Goal: Information Seeking & Learning: Learn about a topic

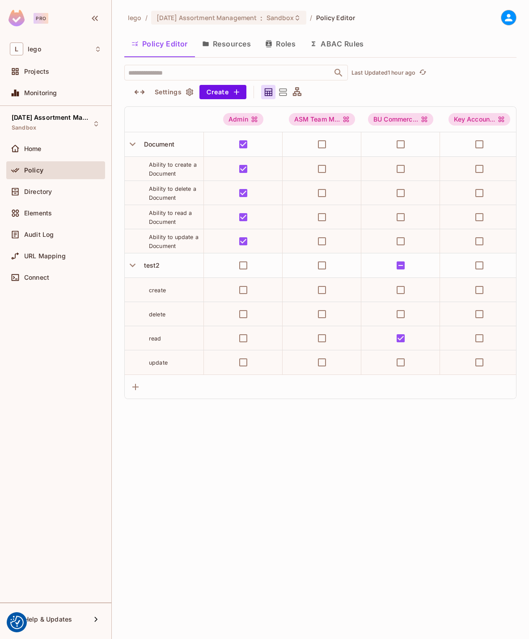
click at [287, 518] on div "lego / 05.09.01 Assortment Management : Sandbox / Policy Editor Policy Editor R…" at bounding box center [320, 319] width 417 height 639
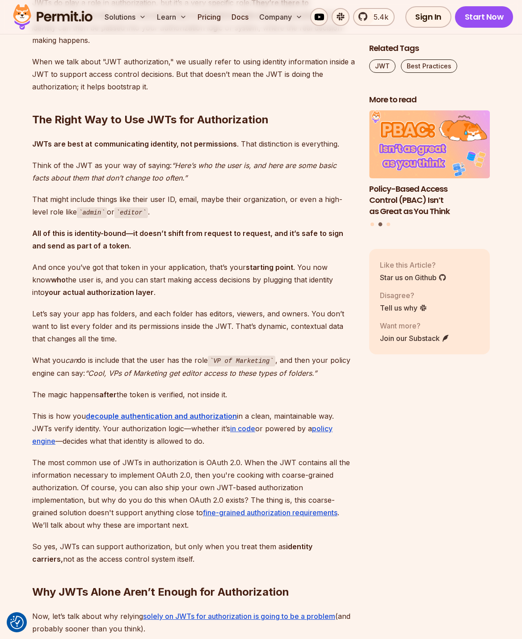
click at [211, 316] on p "Let’s say your app has folders, and each folder has editors, viewers, and owner…" at bounding box center [193, 327] width 323 height 38
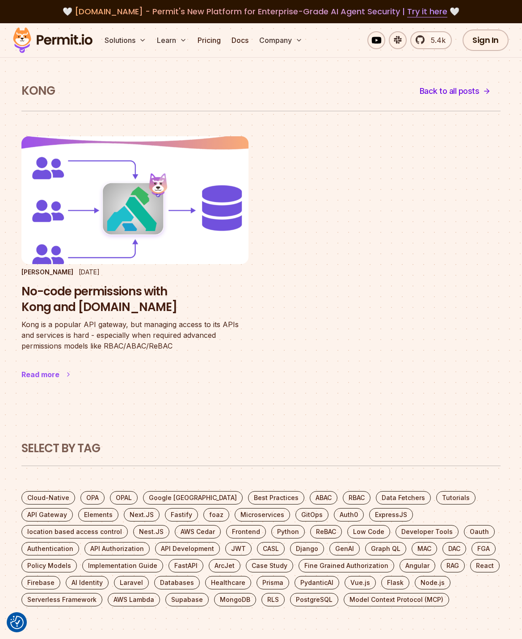
click at [196, 224] on img at bounding box center [135, 200] width 250 height 140
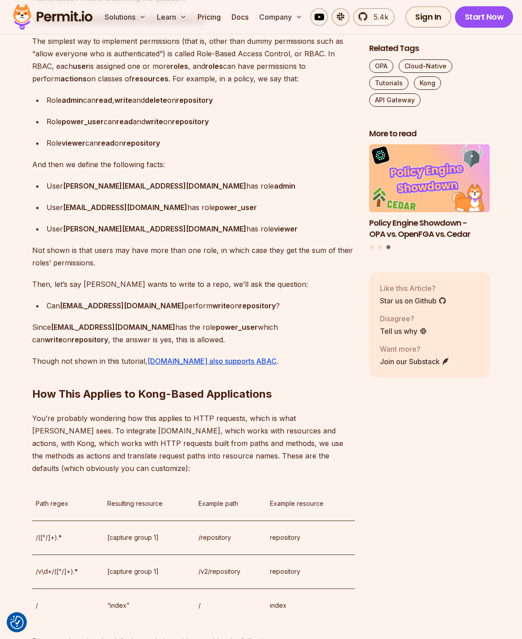
scroll to position [849, 0]
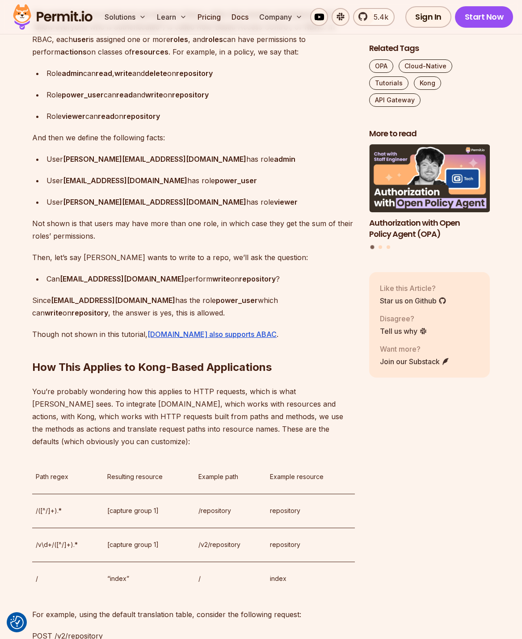
click at [57, 277] on div "Can bill@example.com perform write on repository ?" at bounding box center [200, 279] width 308 height 13
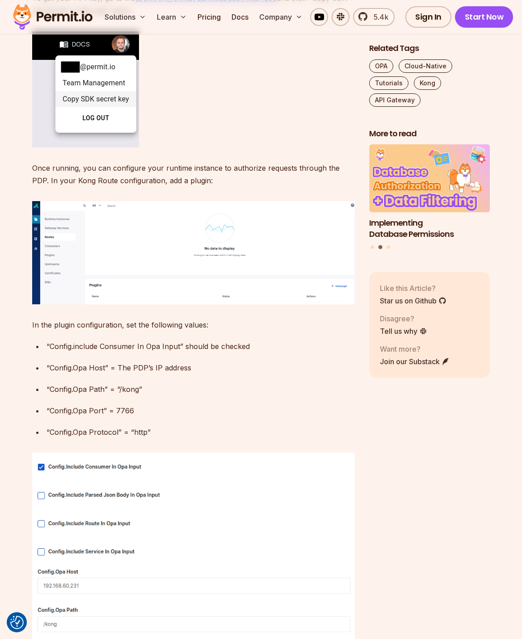
scroll to position [1833, 0]
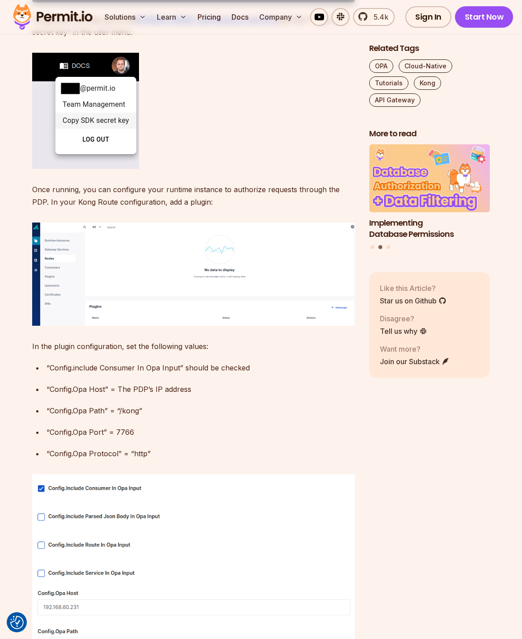
click at [15, 359] on section "Table of Contents Introduction Kong is one of the most popular API gateways out…" at bounding box center [261, 37] width 522 height 2683
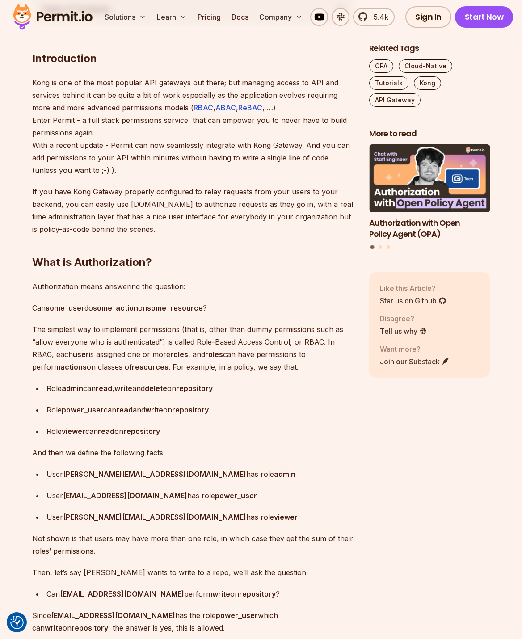
scroll to position [536, 0]
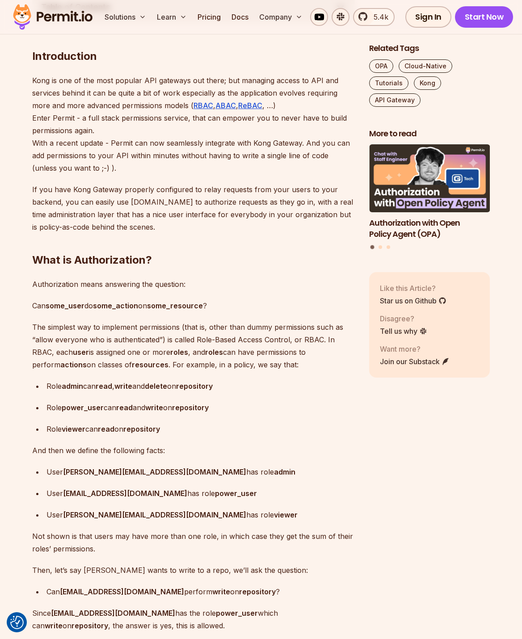
click at [243, 204] on p "If you have Kong Gateway properly configured to relay requests from your users …" at bounding box center [193, 208] width 323 height 50
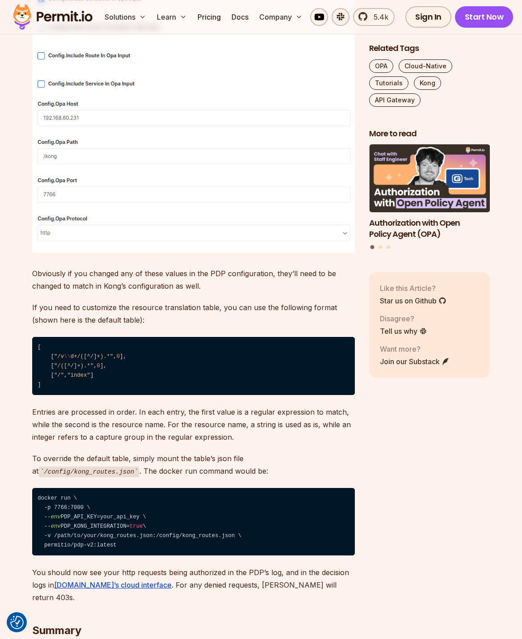
scroll to position [2325, 0]
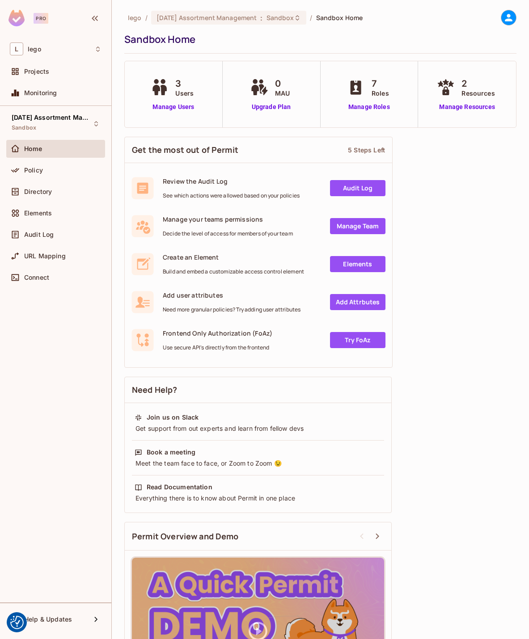
scroll to position [80, 0]
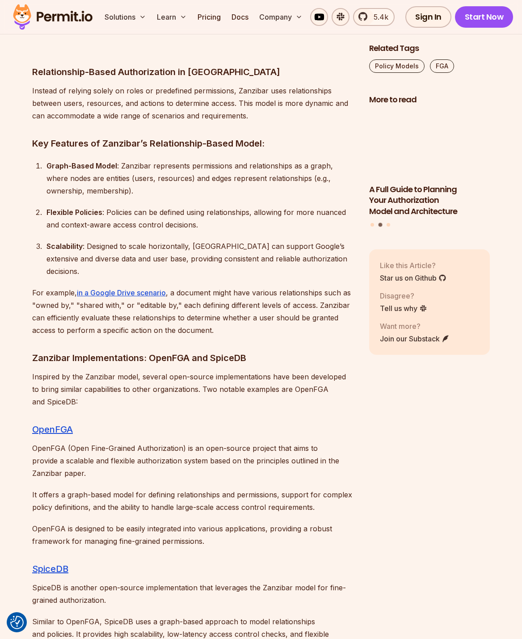
scroll to position [4336, 0]
